Goal: Task Accomplishment & Management: Complete application form

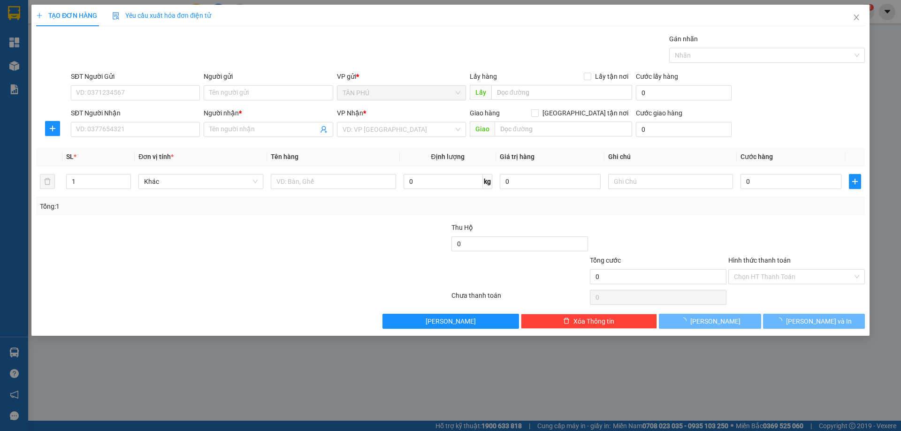
click at [169, 124] on input "SĐT Người Nhận" at bounding box center [135, 129] width 129 height 15
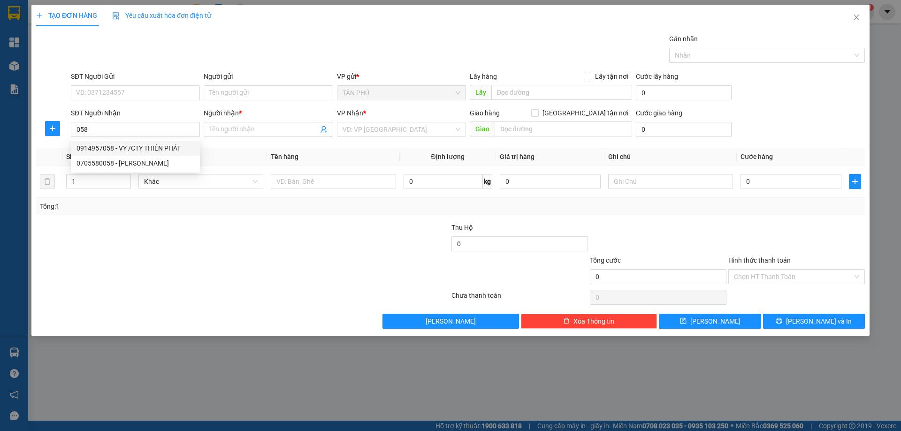
click at [163, 145] on div "0914957058 - VY /CTY THIÊN PHÁT" at bounding box center [135, 148] width 118 height 10
type input "0914957058"
type input "VY /CTY THIÊN PHÁT"
type input "0914957058"
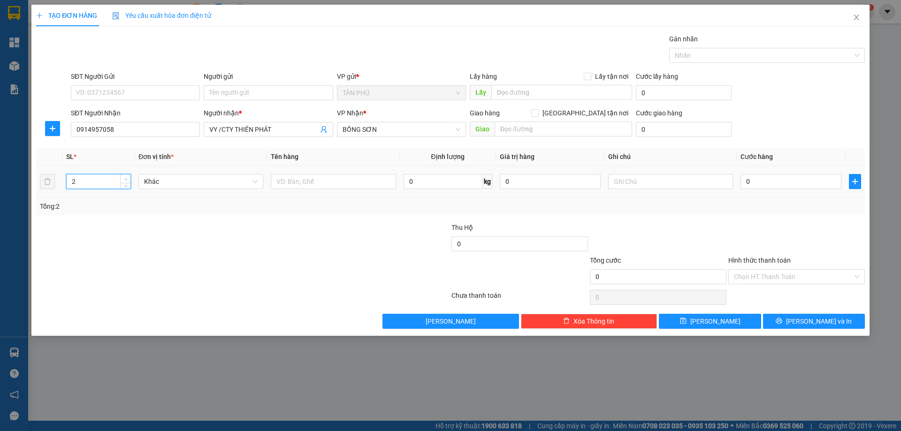
click at [127, 180] on icon "up" at bounding box center [125, 179] width 3 height 3
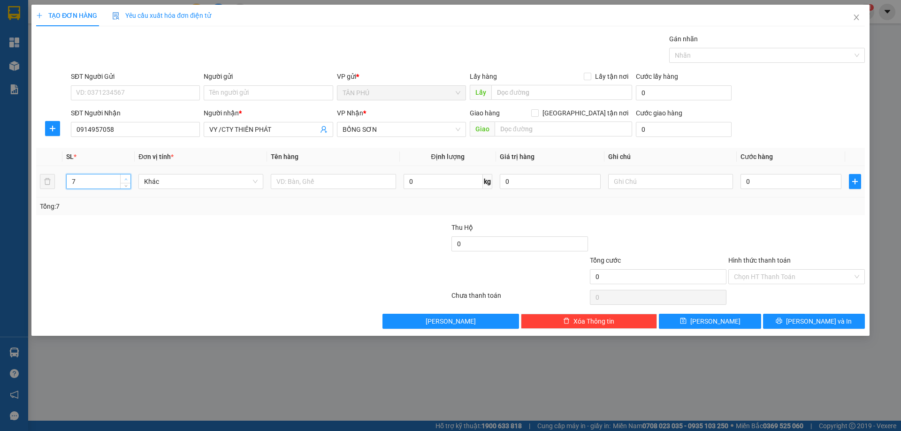
click at [127, 180] on icon "up" at bounding box center [125, 179] width 3 height 3
type input "9"
click at [127, 180] on icon "up" at bounding box center [125, 179] width 3 height 3
click at [294, 183] on input "text" at bounding box center [333, 181] width 125 height 15
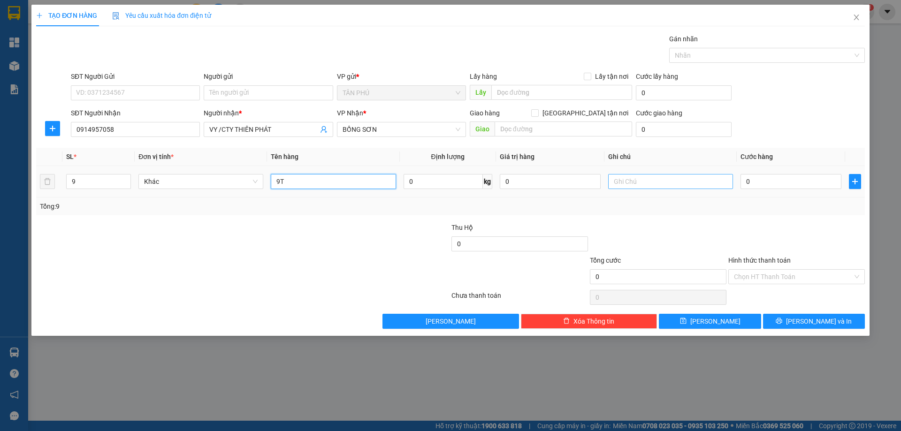
type input "9T"
click at [650, 185] on input "text" at bounding box center [670, 181] width 125 height 15
type input "C"
click at [793, 273] on input "Hình thức thanh toán" at bounding box center [793, 277] width 119 height 14
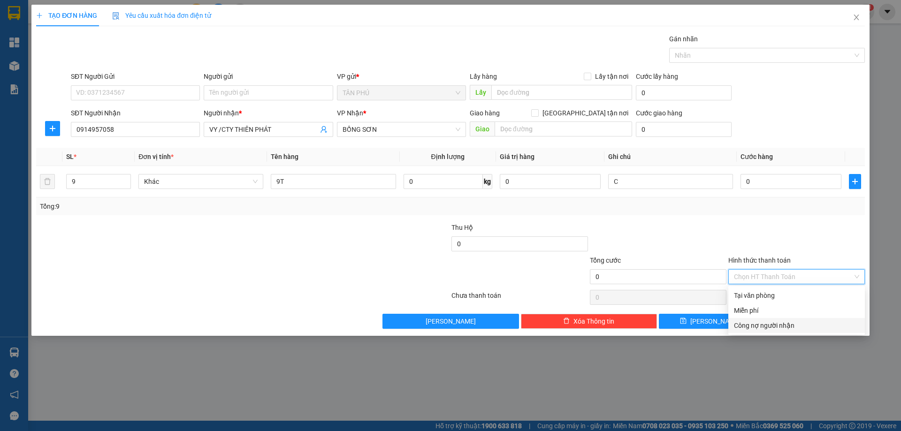
click at [787, 318] on div "Công nợ người nhận" at bounding box center [796, 325] width 137 height 15
click at [770, 273] on span "Công nợ người nhận" at bounding box center [796, 277] width 125 height 14
click at [767, 306] on div "Miễn phí" at bounding box center [796, 311] width 125 height 10
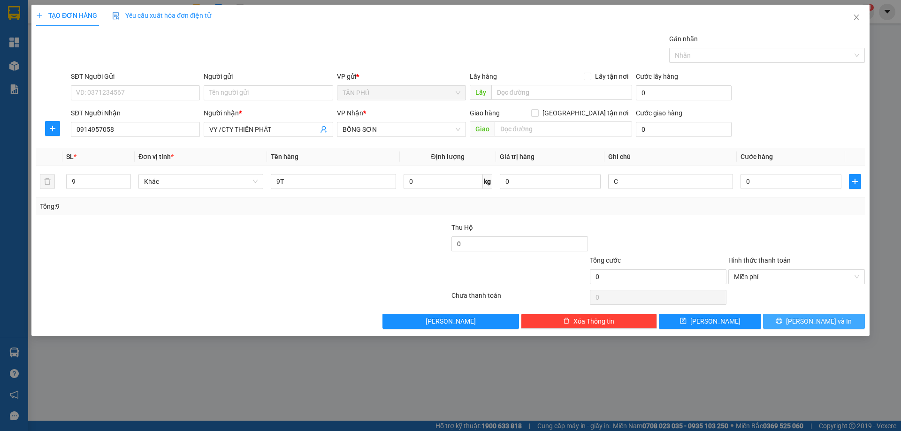
click at [814, 322] on span "[PERSON_NAME] và In" at bounding box center [819, 321] width 66 height 10
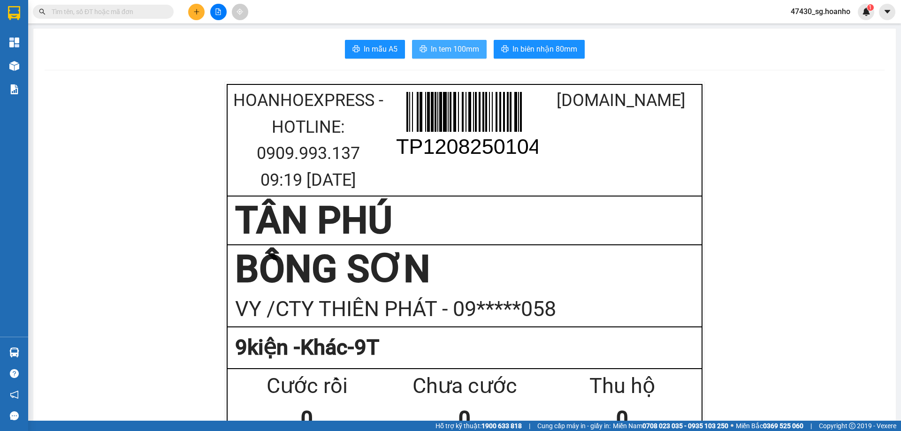
click at [464, 53] on span "In tem 100mm" at bounding box center [455, 49] width 48 height 12
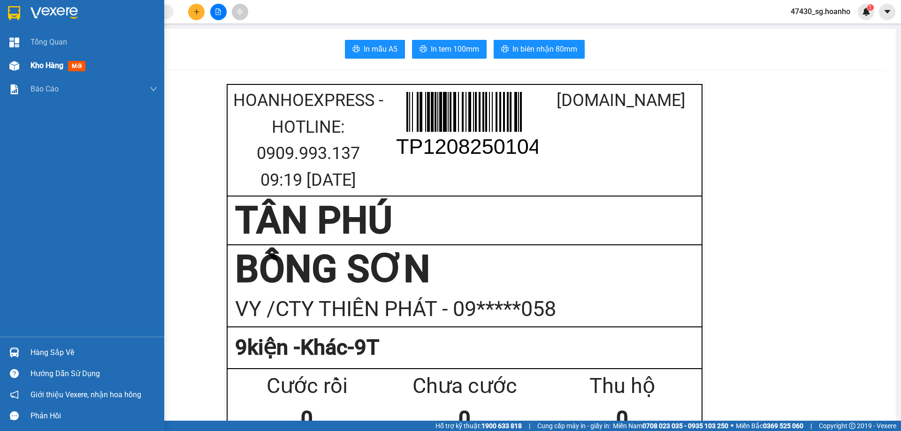
click at [38, 65] on span "Kho hàng" at bounding box center [47, 65] width 33 height 9
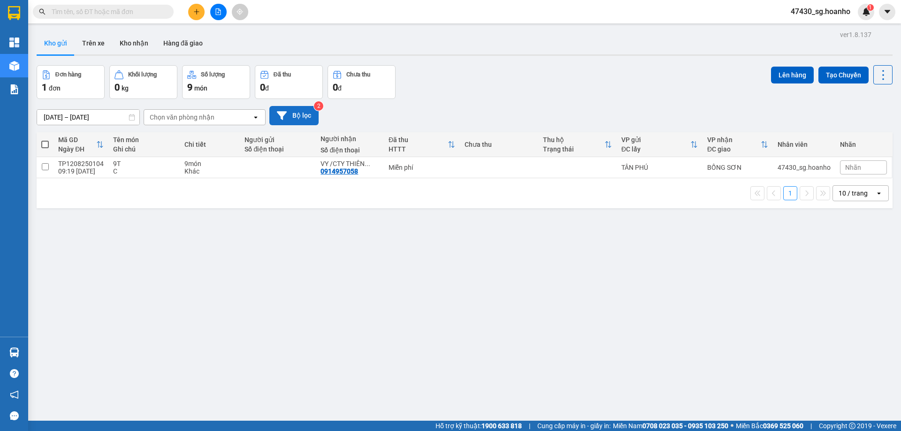
click at [306, 111] on button "Bộ lọc" at bounding box center [293, 115] width 49 height 19
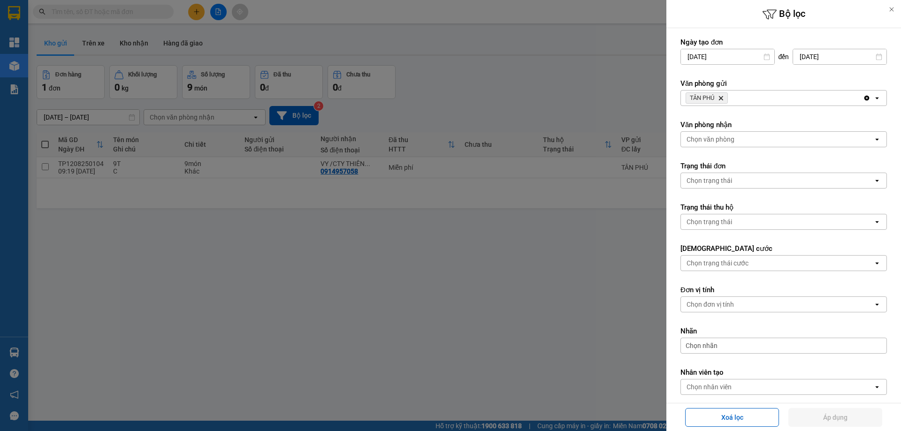
click at [723, 98] on icon "Delete" at bounding box center [721, 98] width 6 height 6
click at [723, 98] on div "Chọn văn phòng" at bounding box center [711, 97] width 48 height 9
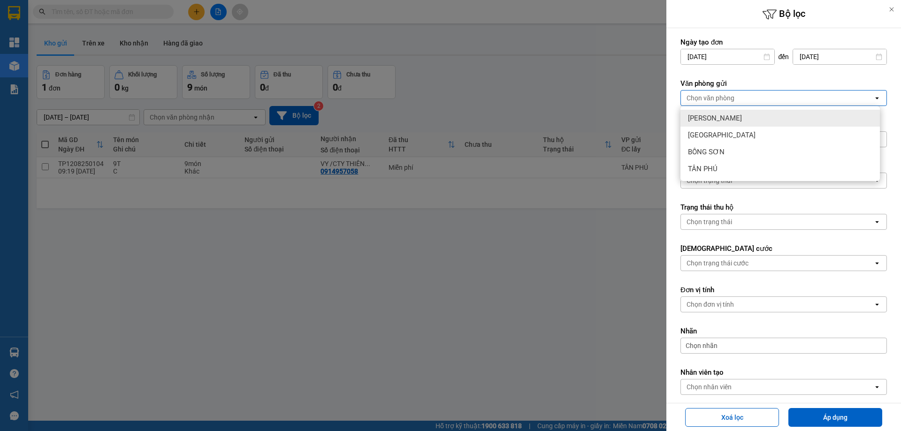
click at [727, 116] on div "[PERSON_NAME]" at bounding box center [779, 118] width 199 height 17
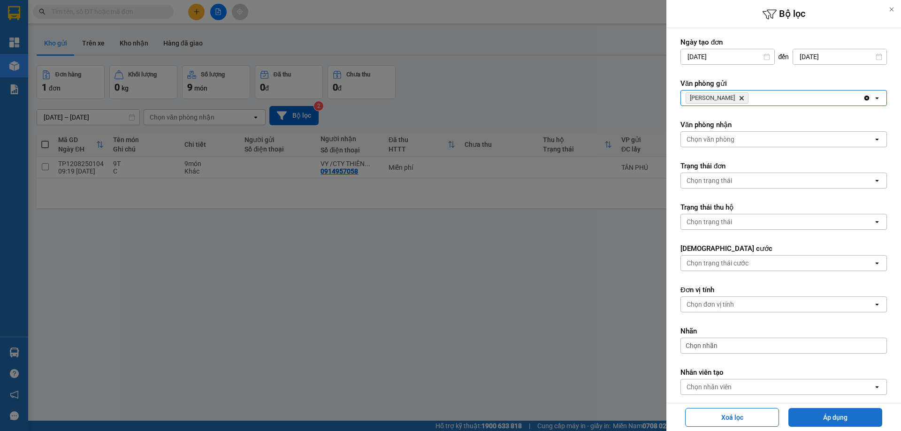
click at [825, 421] on button "Áp dụng" at bounding box center [835, 417] width 94 height 19
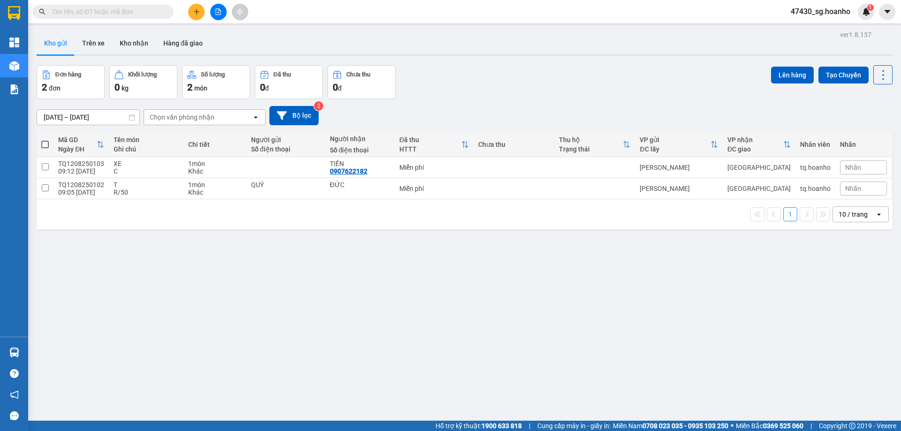
click at [269, 106] on button "Bộ lọc" at bounding box center [293, 115] width 49 height 19
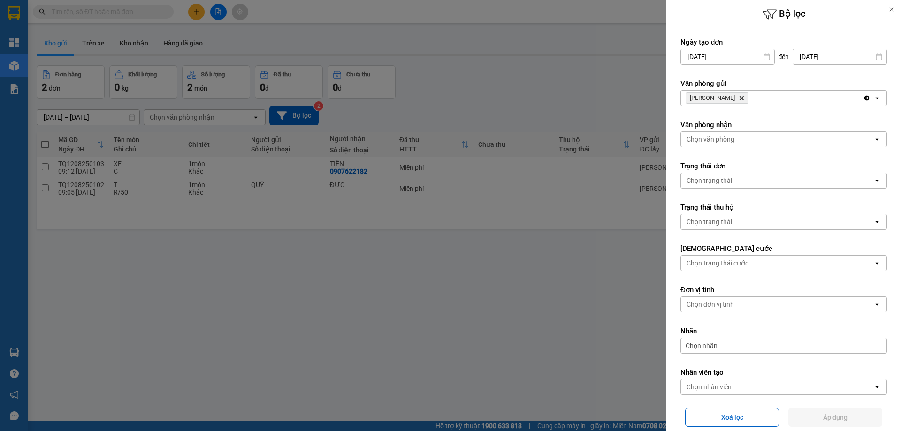
click at [492, 123] on div at bounding box center [450, 215] width 901 height 431
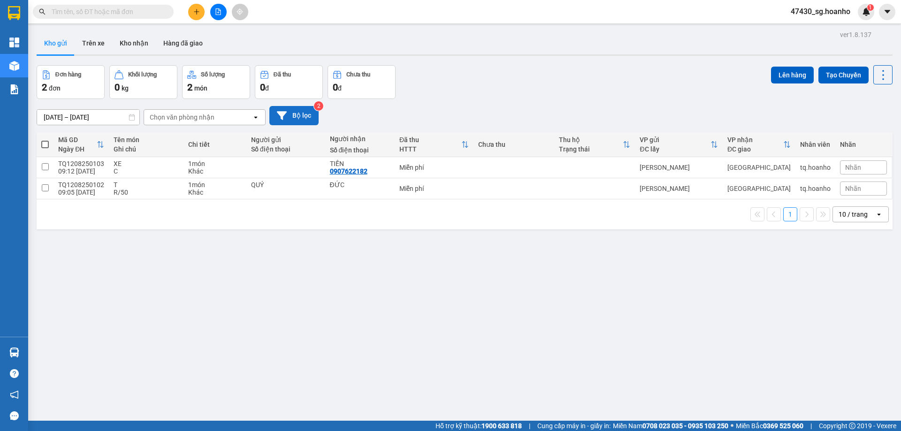
click at [308, 113] on button "Bộ lọc" at bounding box center [293, 115] width 49 height 19
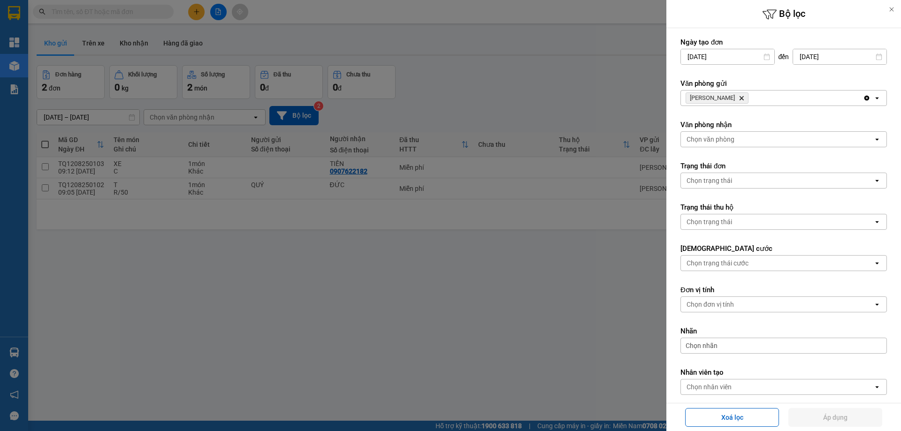
click at [605, 80] on div at bounding box center [450, 215] width 901 height 431
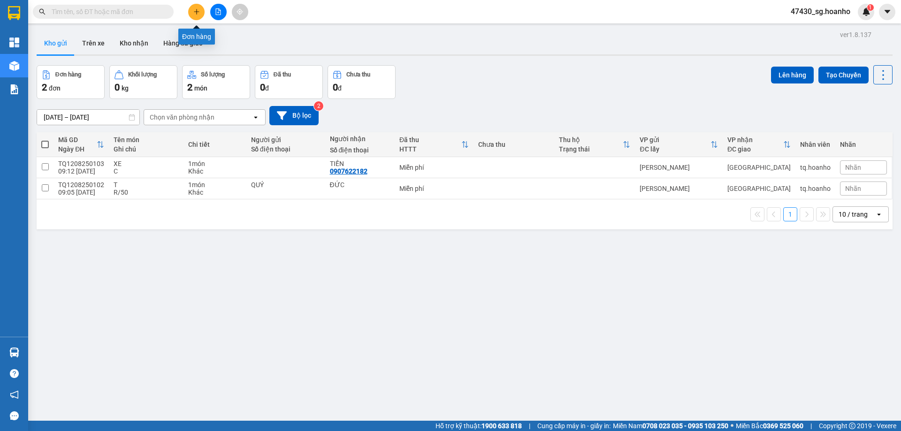
click at [194, 10] on icon "plus" at bounding box center [196, 11] width 7 height 7
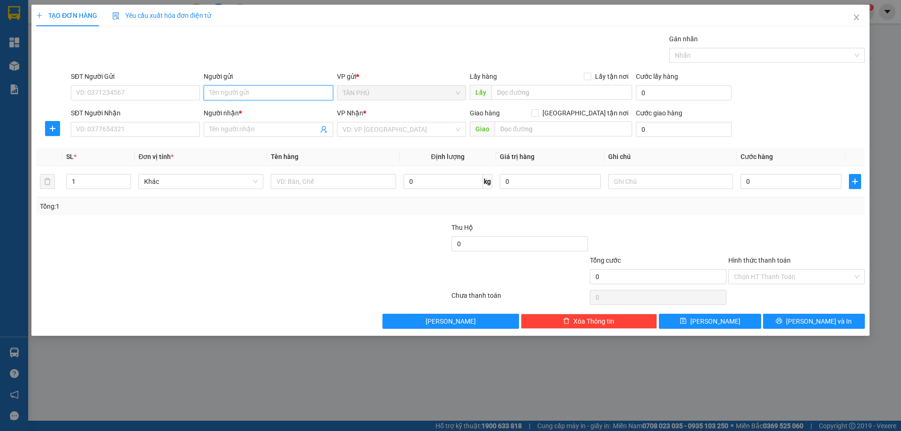
click at [215, 96] on input "Người gửi" at bounding box center [268, 92] width 129 height 15
type input "[PERSON_NAME]"
click at [107, 127] on input "SĐT Người Nhận" at bounding box center [135, 129] width 129 height 15
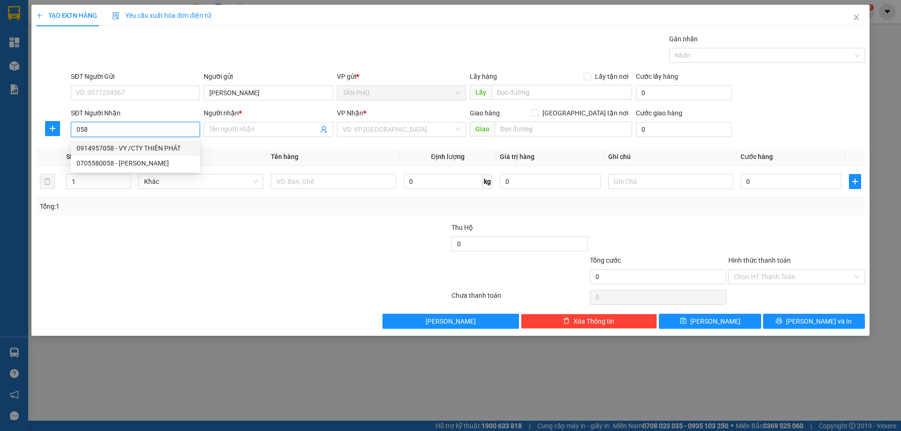
click at [122, 148] on div "0914957058 - VY /CTY THIÊN PHÁT" at bounding box center [135, 148] width 118 height 10
type input "0914957058"
type input "VY /CTY THIÊN PHÁT"
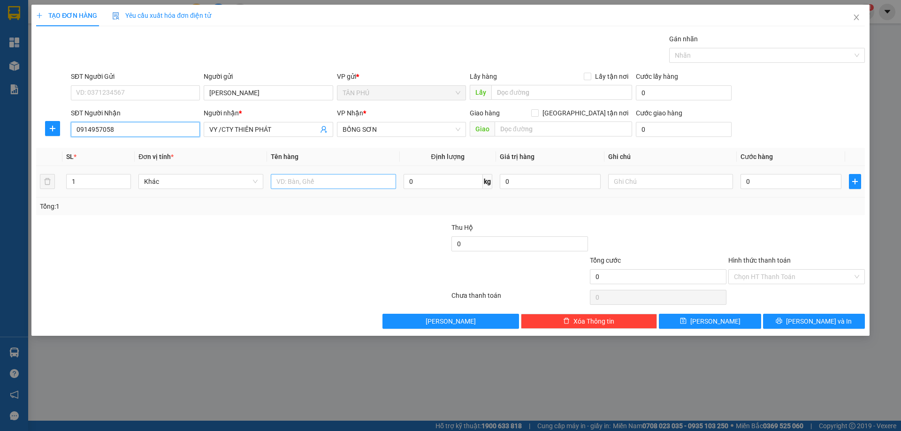
type input "0914957058"
click at [275, 178] on input "text" at bounding box center [333, 181] width 125 height 15
type input "1 KIỆN"
click at [641, 180] on input "text" at bounding box center [670, 181] width 125 height 15
type input "C"
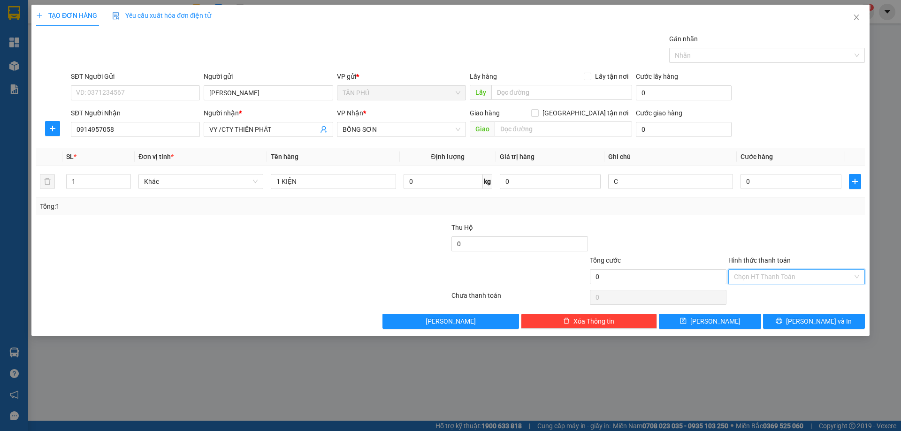
click at [757, 274] on input "Hình thức thanh toán" at bounding box center [793, 277] width 119 height 14
click at [762, 309] on div "Miễn phí" at bounding box center [796, 311] width 125 height 10
click at [786, 321] on button "[PERSON_NAME] và In" at bounding box center [814, 321] width 102 height 15
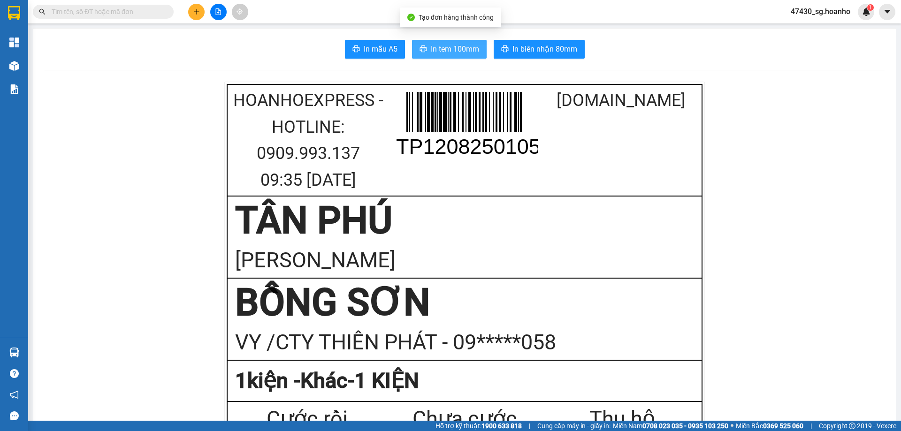
click at [455, 49] on span "In tem 100mm" at bounding box center [455, 49] width 48 height 12
click at [138, 15] on input "text" at bounding box center [107, 12] width 111 height 10
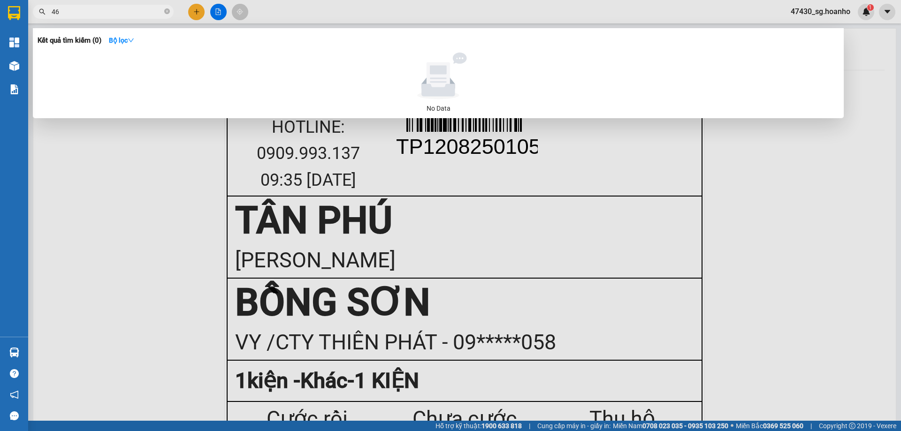
type input "468"
